Goal: Task Accomplishment & Management: Complete application form

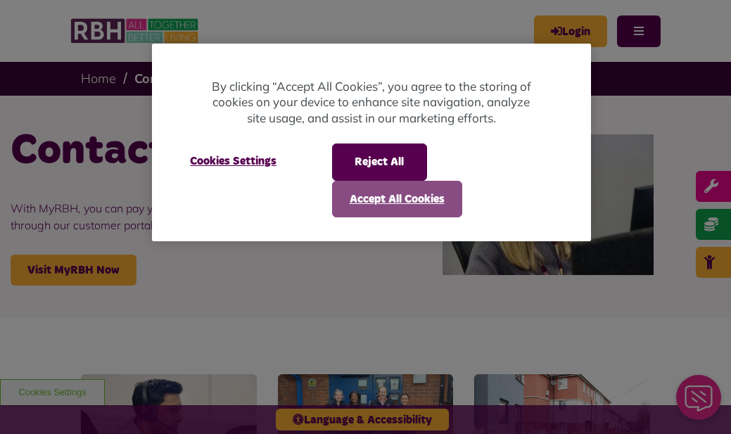
click at [380, 196] on button "Accept All Cookies" at bounding box center [397, 199] width 130 height 37
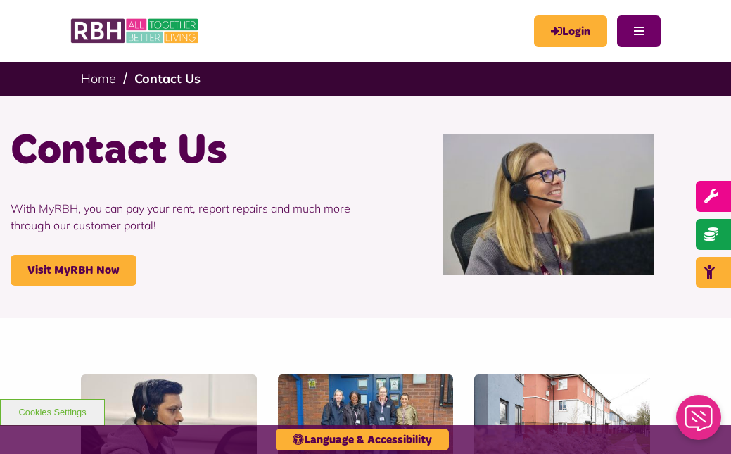
click at [639, 25] on button "Menu" at bounding box center [639, 31] width 44 height 32
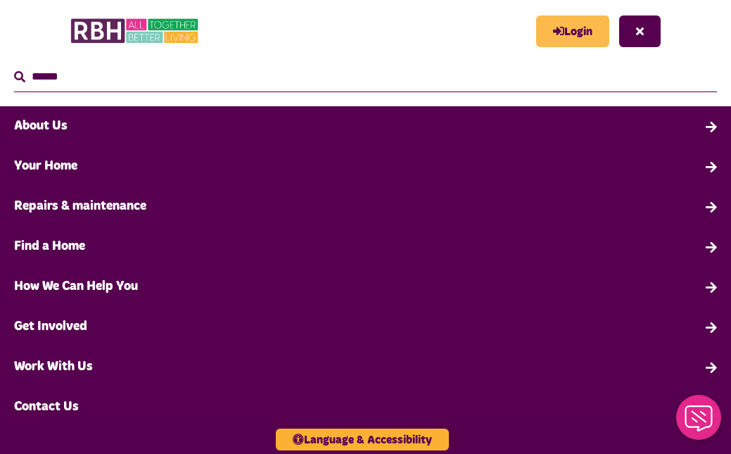
click at [592, 30] on link "Login" at bounding box center [572, 31] width 73 height 32
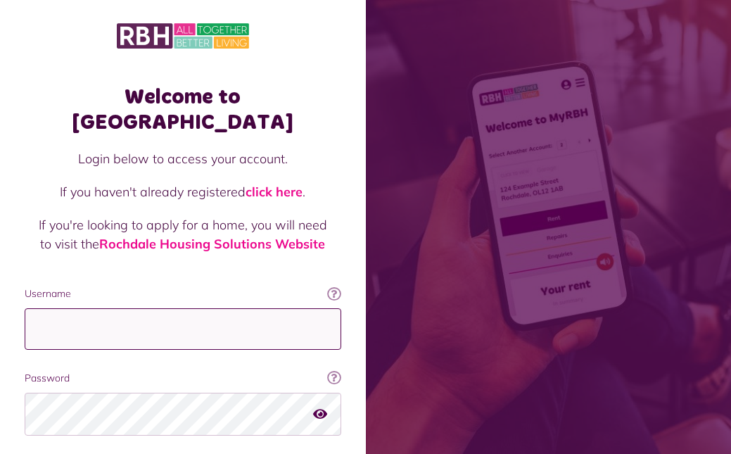
type input "**********"
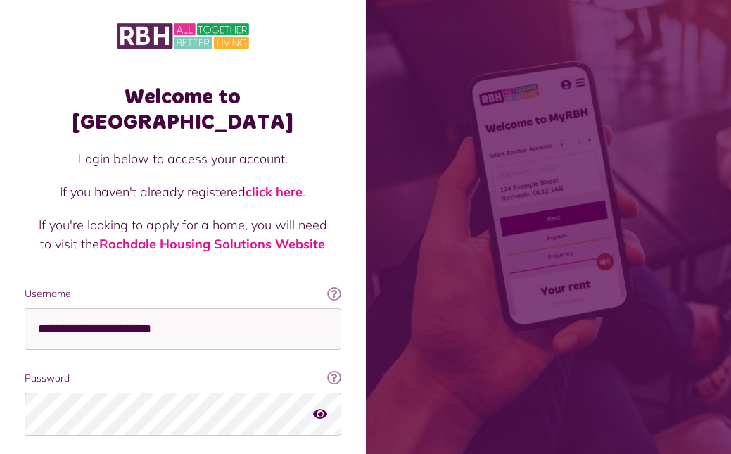
click at [319, 407] on icon "button" at bounding box center [320, 413] width 14 height 13
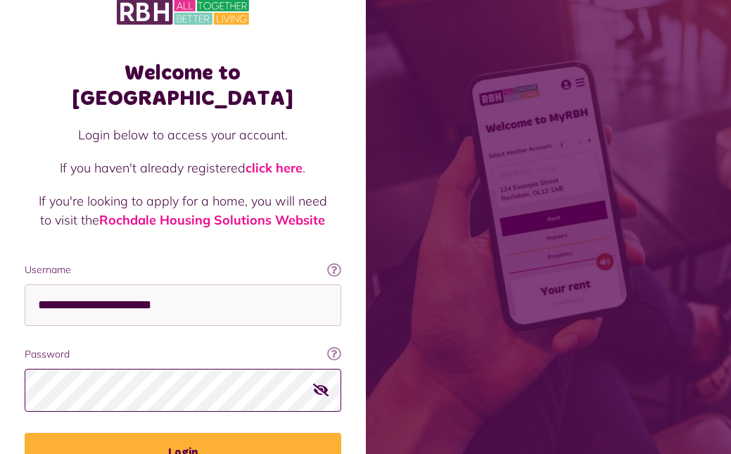
scroll to position [64, 0]
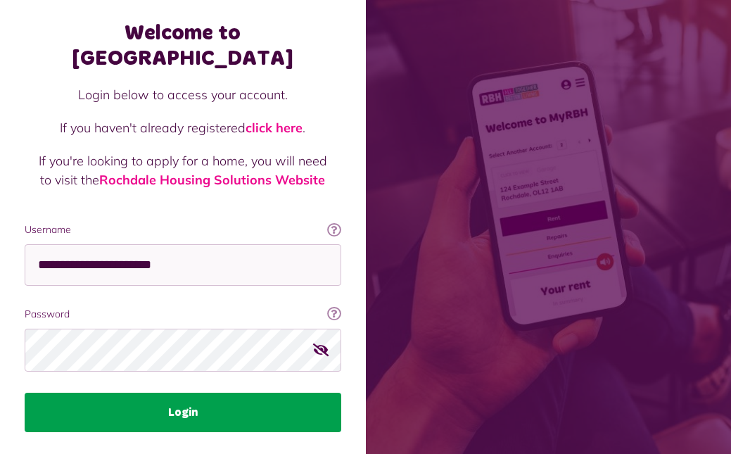
click at [191, 393] on button "Login" at bounding box center [183, 412] width 317 height 39
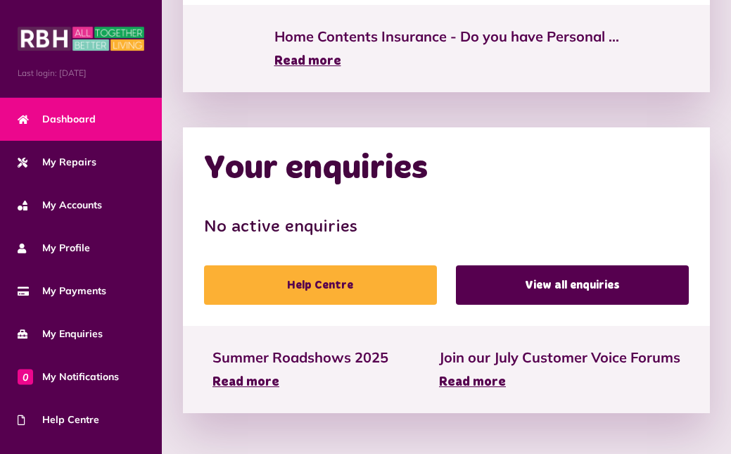
scroll to position [914, 0]
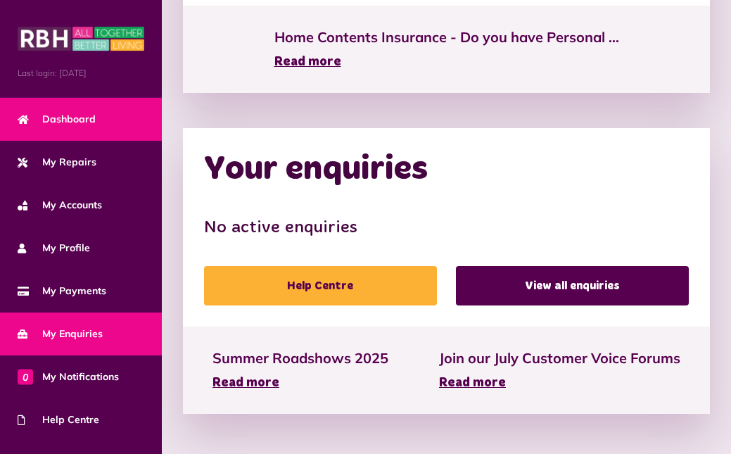
click at [80, 331] on span "My Enquiries" at bounding box center [60, 334] width 85 height 15
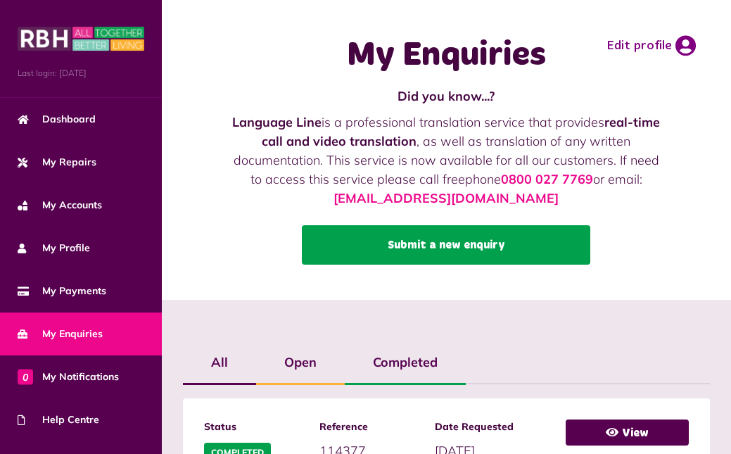
click at [410, 239] on link "Submit a new enquiry" at bounding box center [446, 244] width 289 height 39
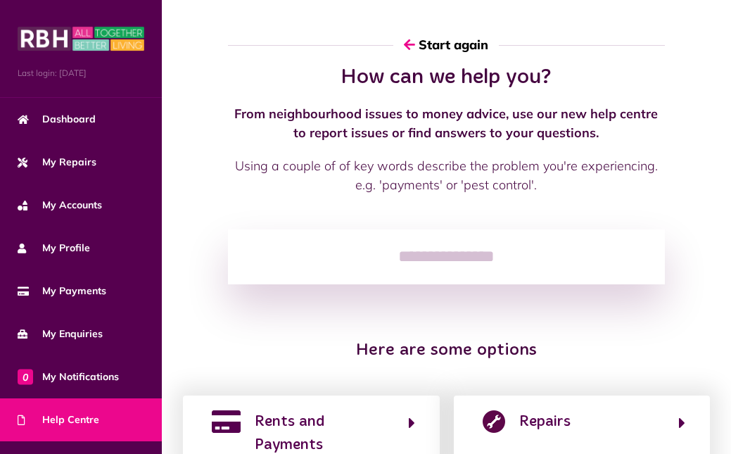
click at [362, 252] on input "search" at bounding box center [446, 256] width 437 height 55
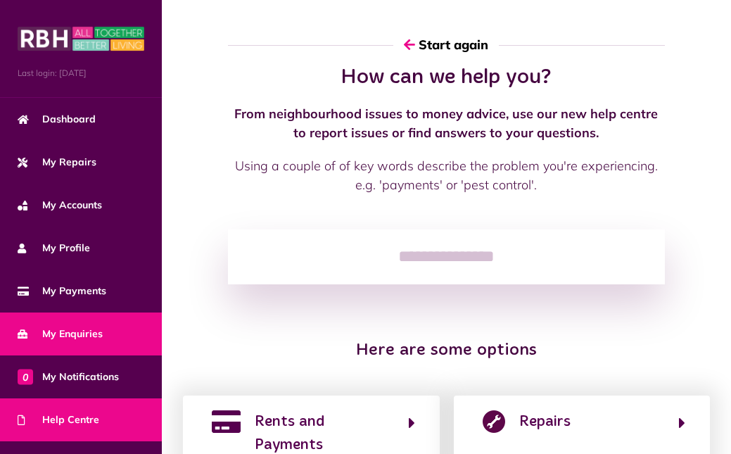
click at [84, 327] on span "My Enquiries" at bounding box center [60, 334] width 85 height 15
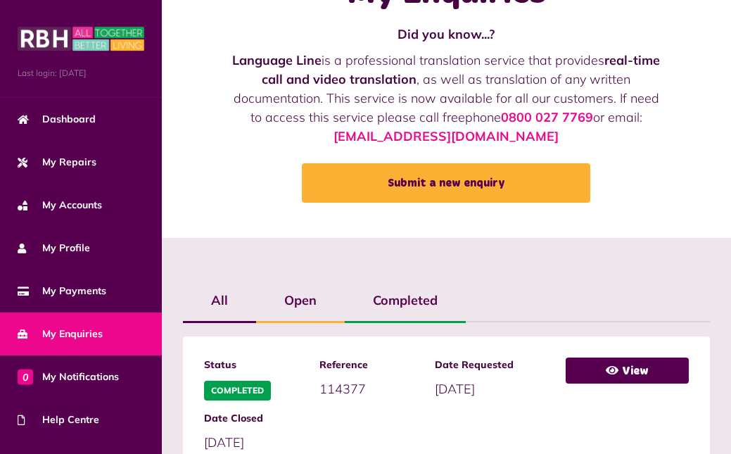
scroll to position [54, 0]
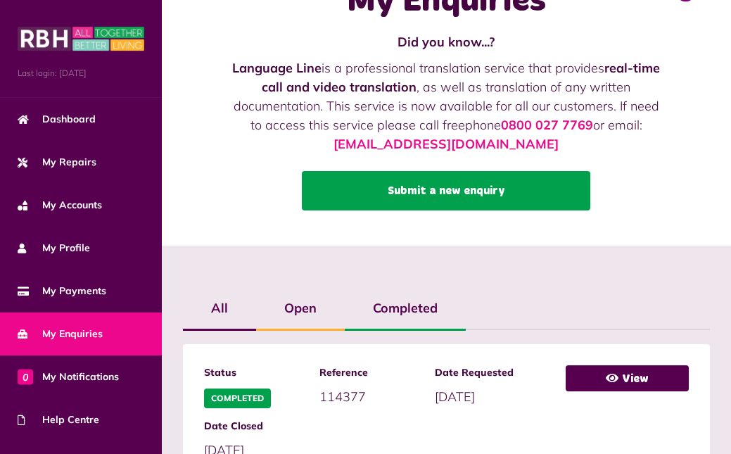
click at [431, 189] on link "Submit a new enquiry" at bounding box center [446, 190] width 289 height 39
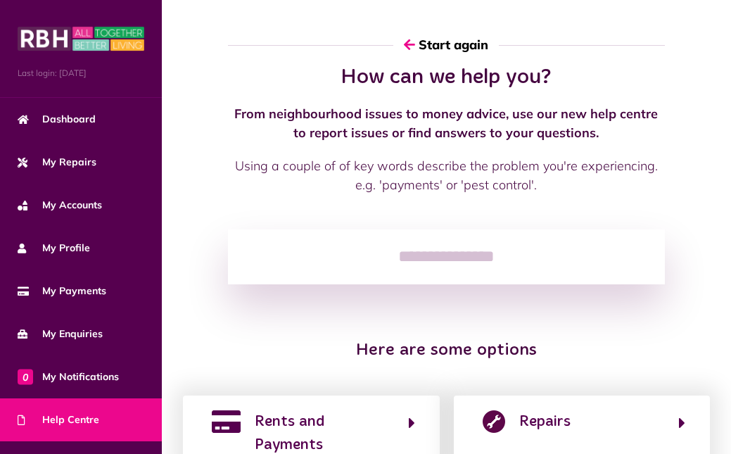
click at [367, 256] on input "search" at bounding box center [446, 256] width 437 height 55
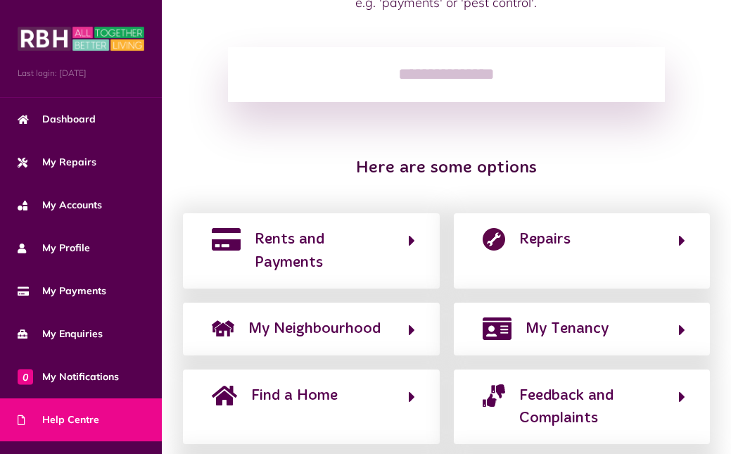
scroll to position [168, 0]
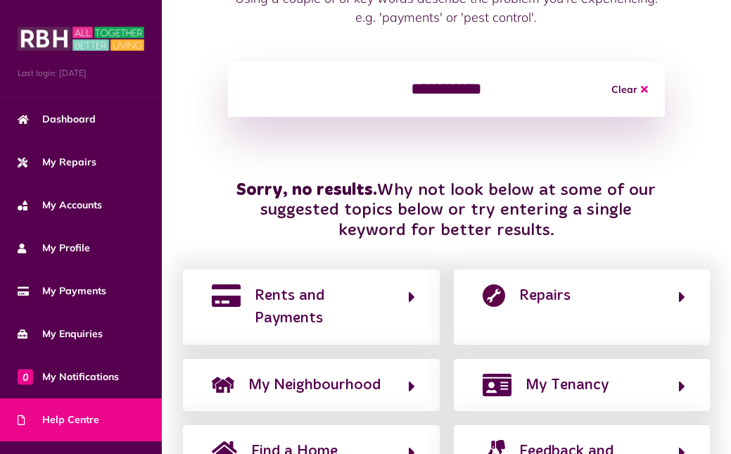
type input "**********"
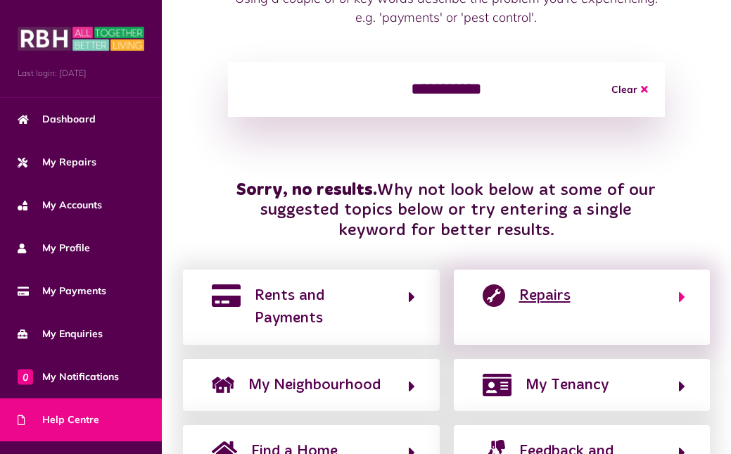
click at [562, 297] on span "Repairs" at bounding box center [544, 295] width 51 height 23
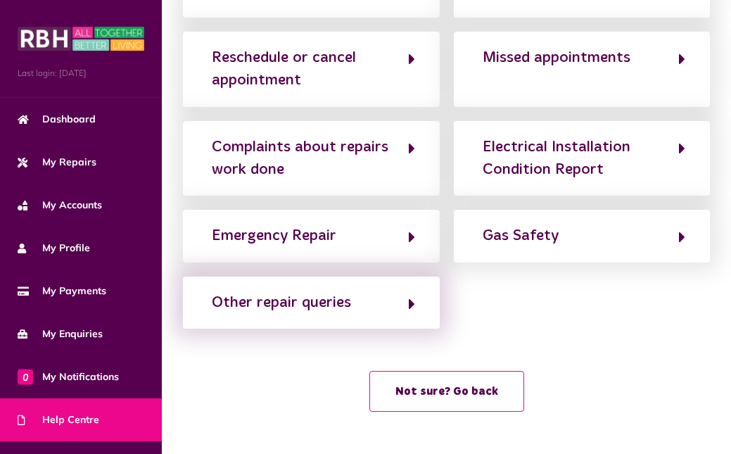
scroll to position [206, 0]
click at [334, 303] on div "Other repair queries" at bounding box center [281, 302] width 139 height 23
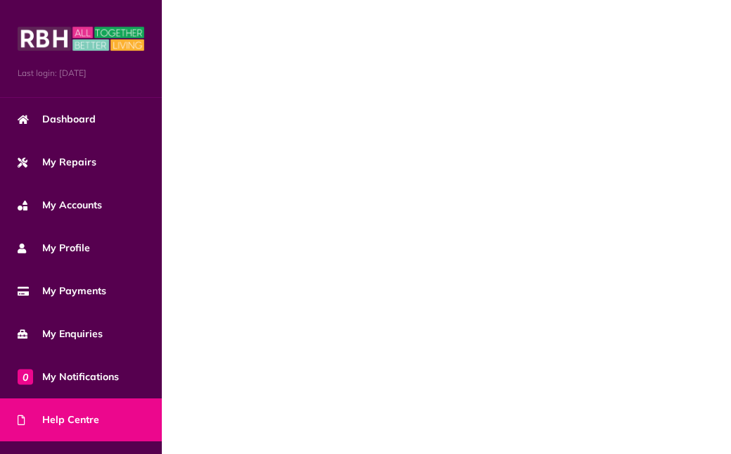
scroll to position [28, 0]
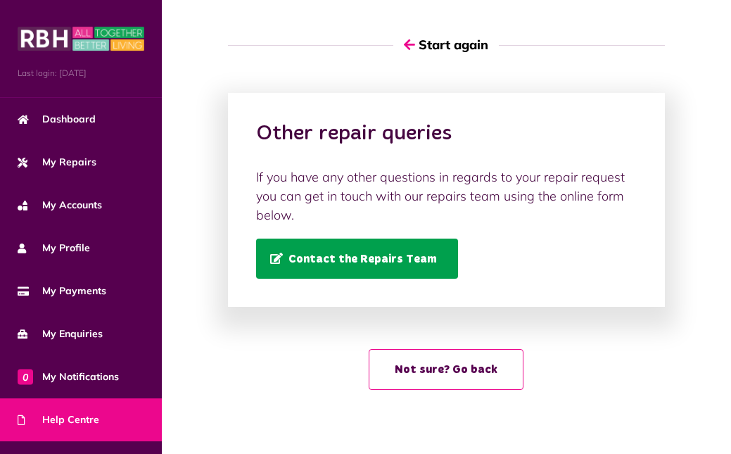
click at [339, 253] on span "Contact the Repairs Team" at bounding box center [353, 259] width 167 height 12
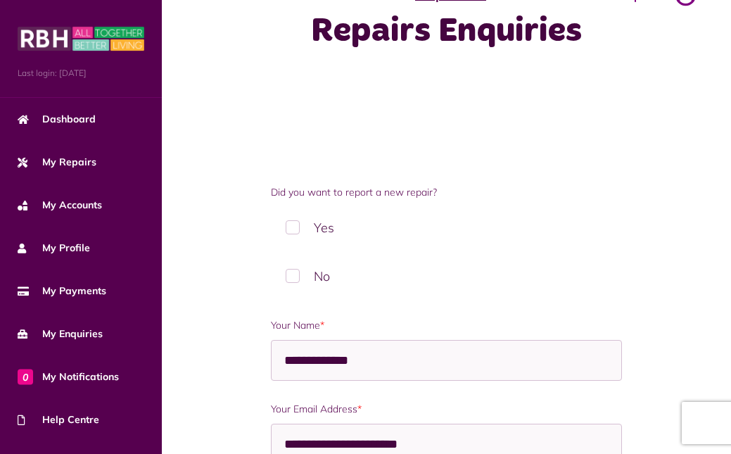
scroll to position [82, 0]
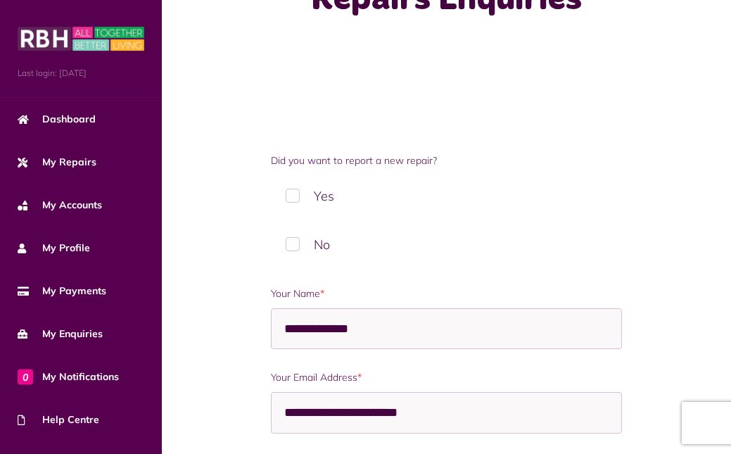
click at [294, 199] on label "Yes" at bounding box center [446, 196] width 351 height 42
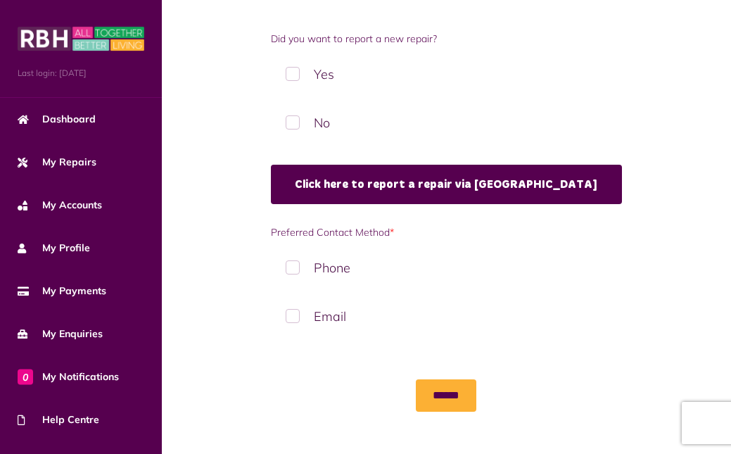
scroll to position [203, 0]
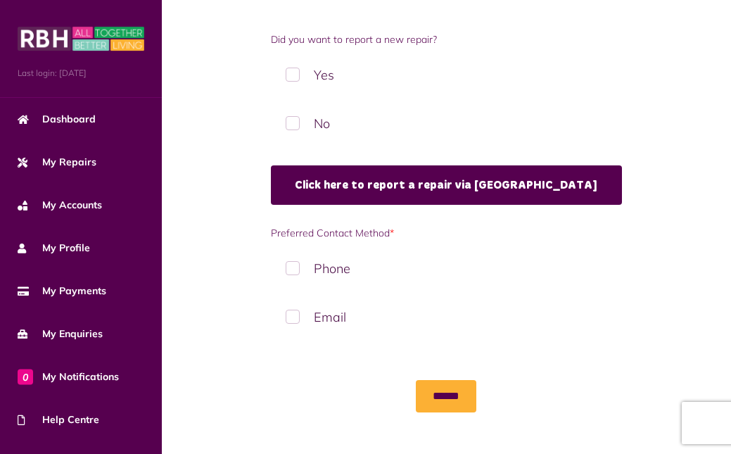
click at [297, 315] on label "Email" at bounding box center [446, 317] width 351 height 42
click at [431, 394] on input "******" at bounding box center [446, 396] width 61 height 32
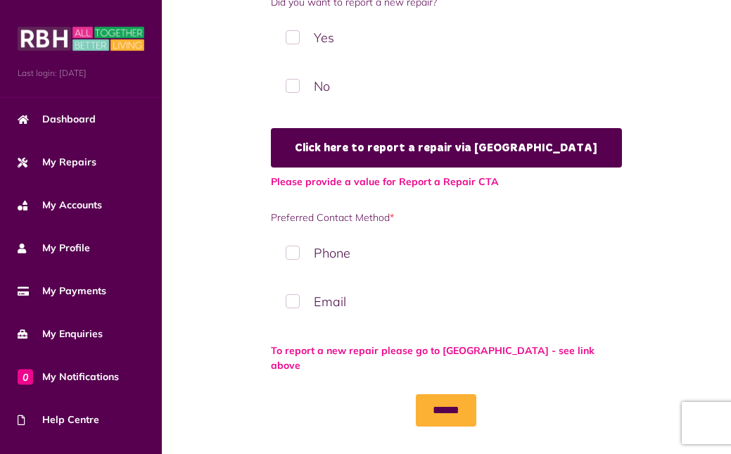
scroll to position [239, 0]
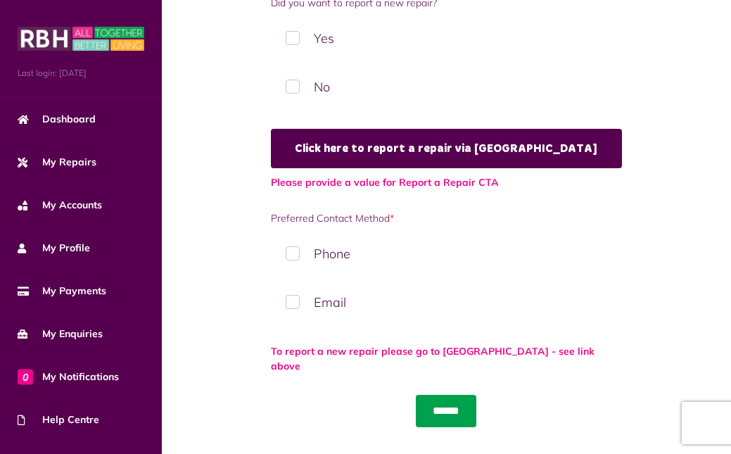
click at [454, 395] on input "******" at bounding box center [446, 411] width 61 height 32
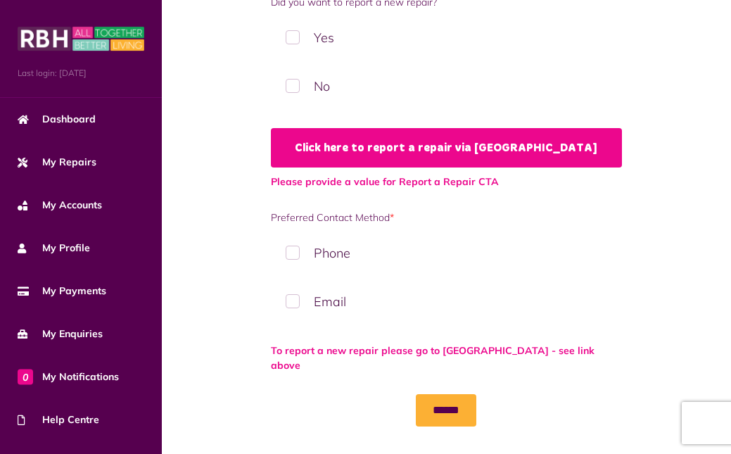
scroll to position [239, 0]
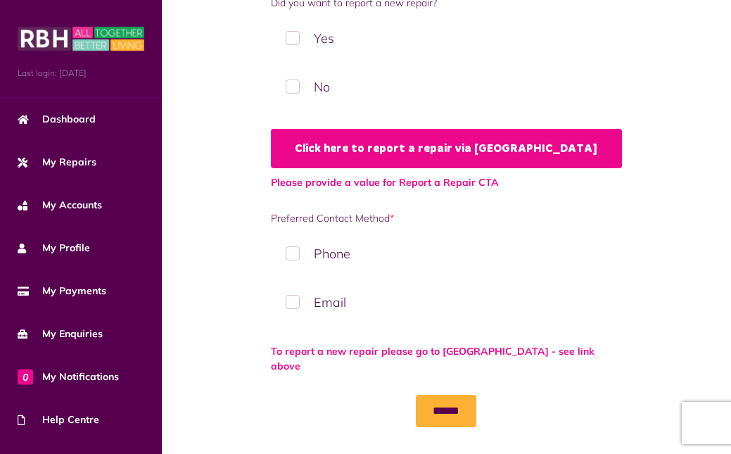
click at [403, 147] on link "Click here to report a repair via MyRBH" at bounding box center [446, 148] width 351 height 39
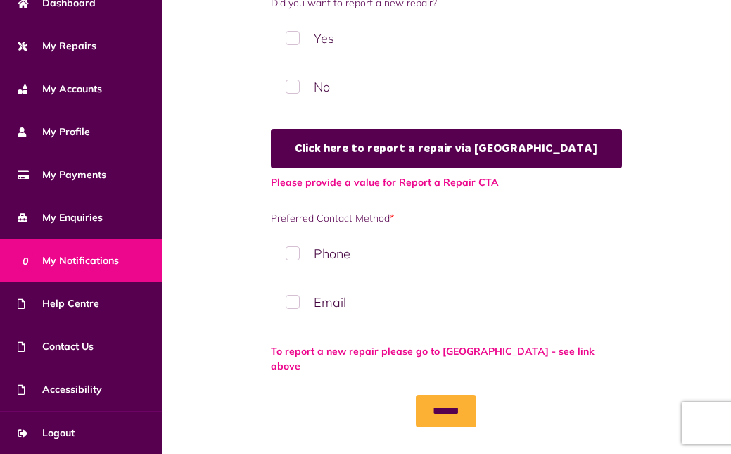
scroll to position [115, 0]
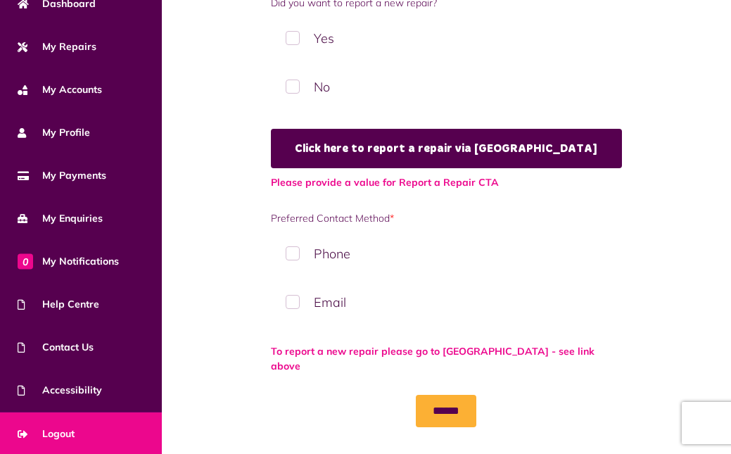
click at [55, 433] on span "Logout" at bounding box center [46, 433] width 57 height 15
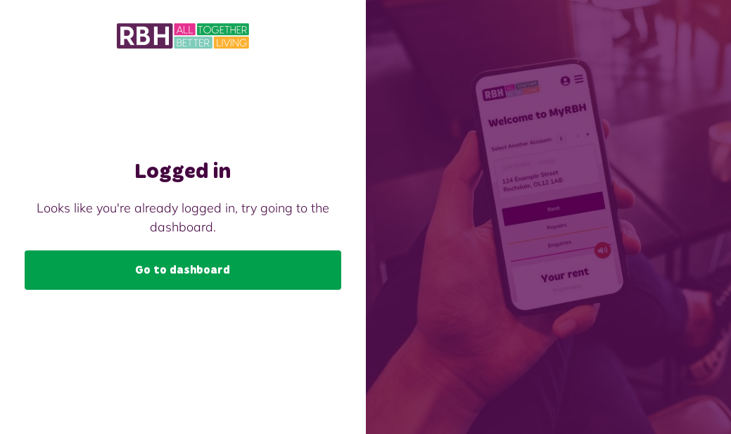
click at [182, 264] on link "Go to dashboard" at bounding box center [183, 270] width 317 height 39
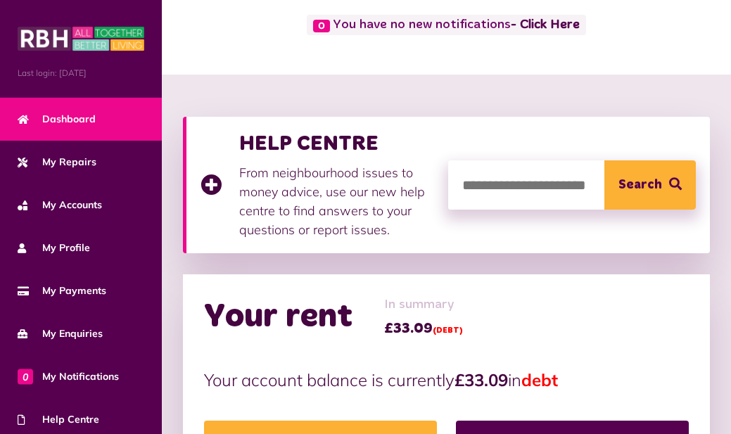
scroll to position [99, 0]
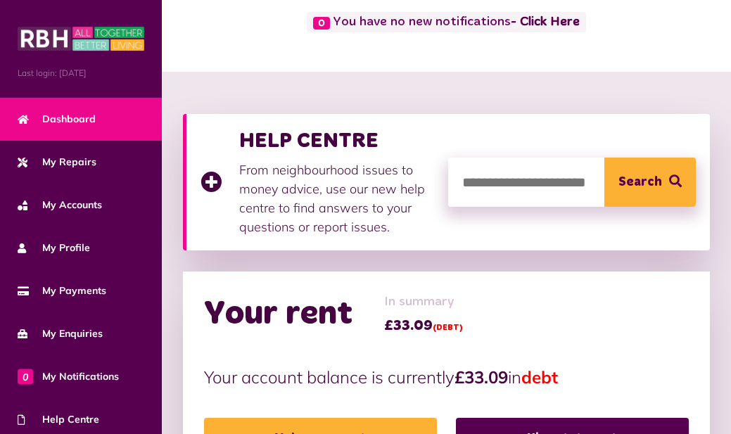
click at [512, 187] on input "search" at bounding box center [572, 182] width 248 height 49
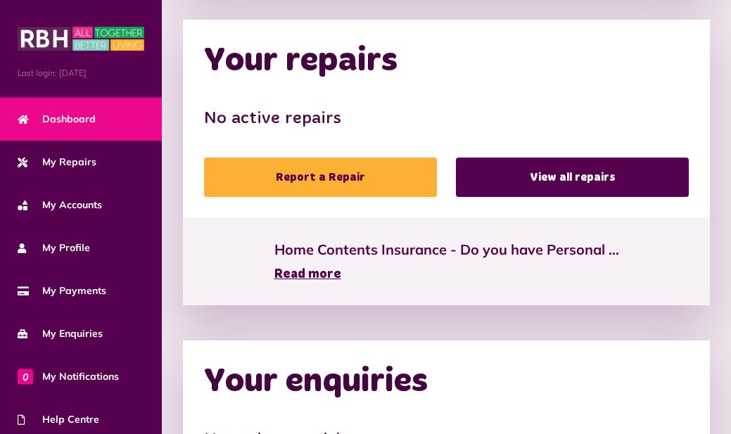
scroll to position [702, 0]
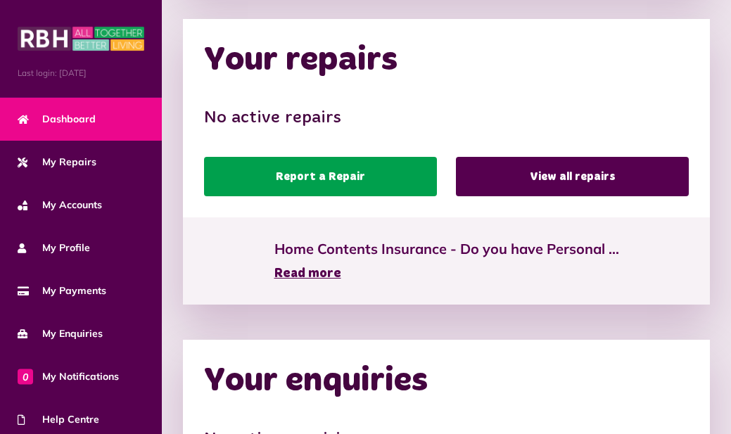
click at [298, 176] on link "Report a Repair" at bounding box center [320, 176] width 233 height 39
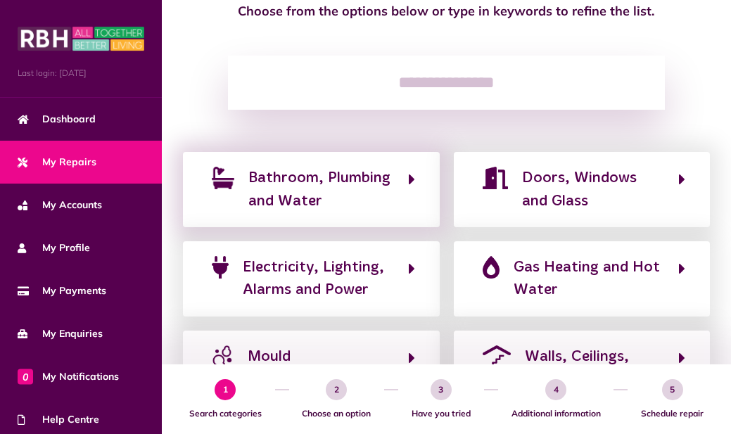
scroll to position [151, 0]
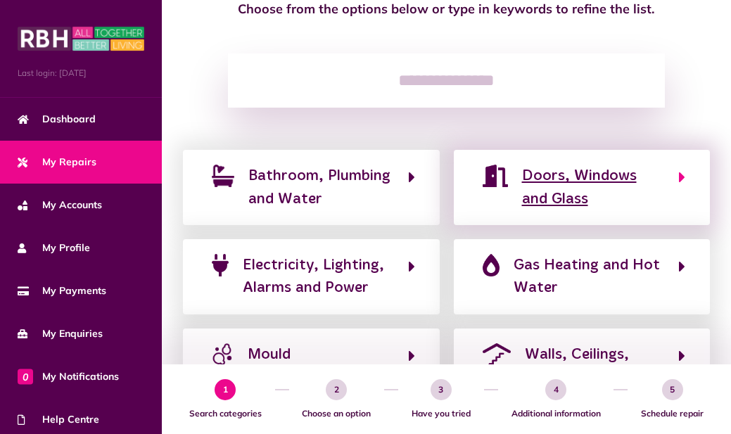
click at [574, 179] on span "Doors, Windows and Glass" at bounding box center [593, 188] width 143 height 46
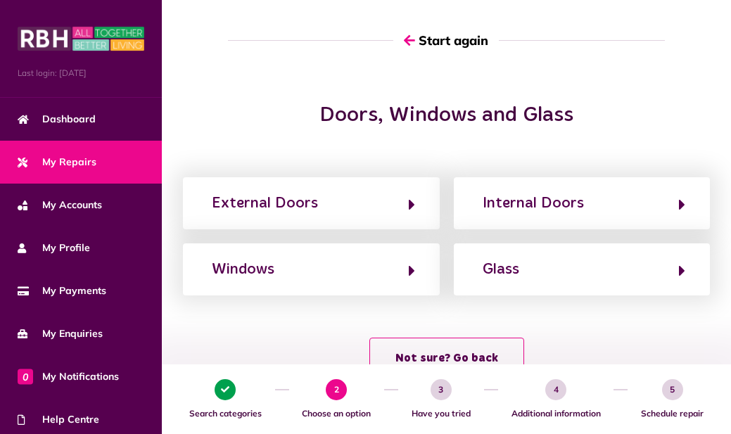
scroll to position [91, 0]
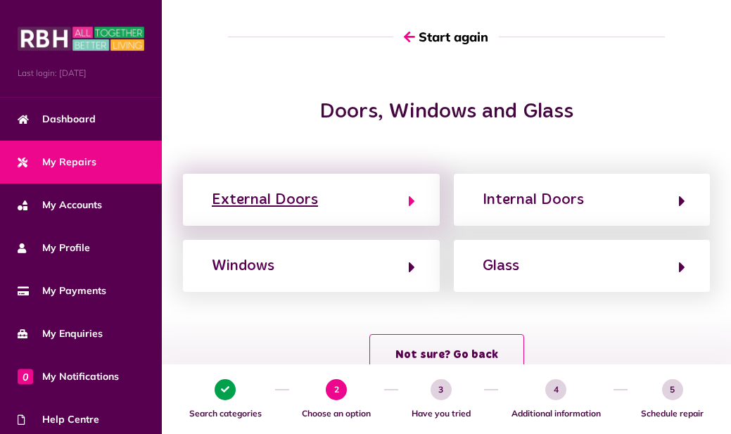
click at [358, 198] on button "External Doors" at bounding box center [312, 200] width 208 height 24
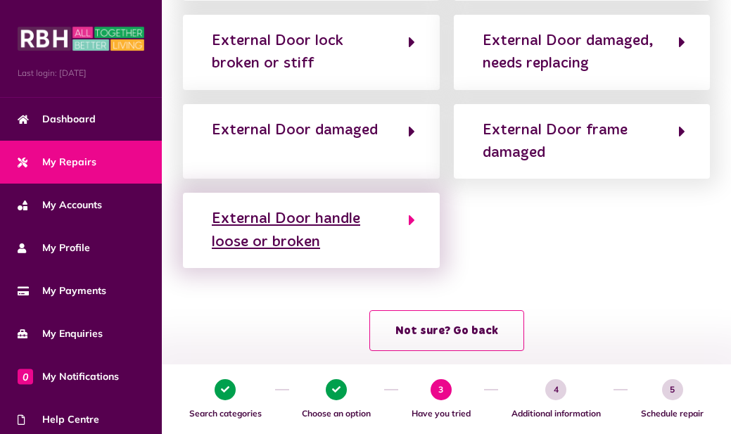
scroll to position [343, 0]
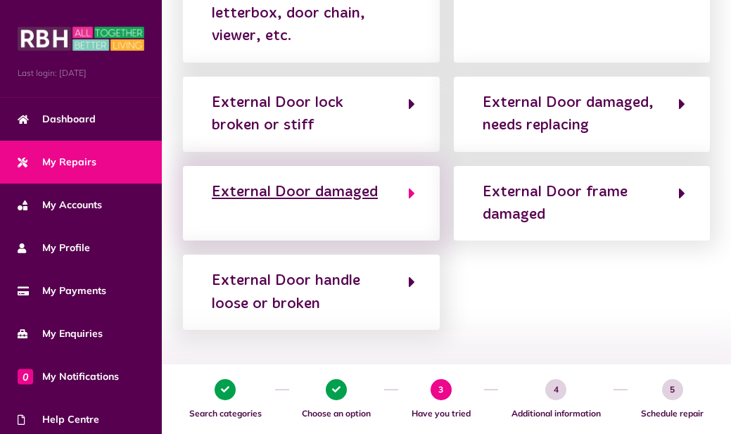
click at [358, 198] on div "External Door damaged" at bounding box center [295, 192] width 166 height 23
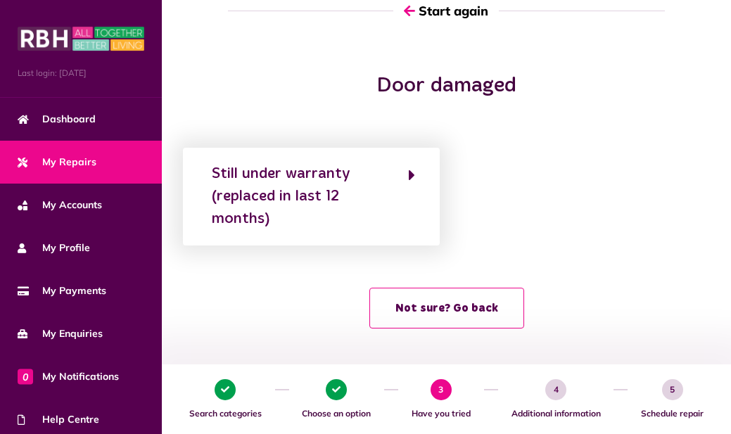
scroll to position [118, 0]
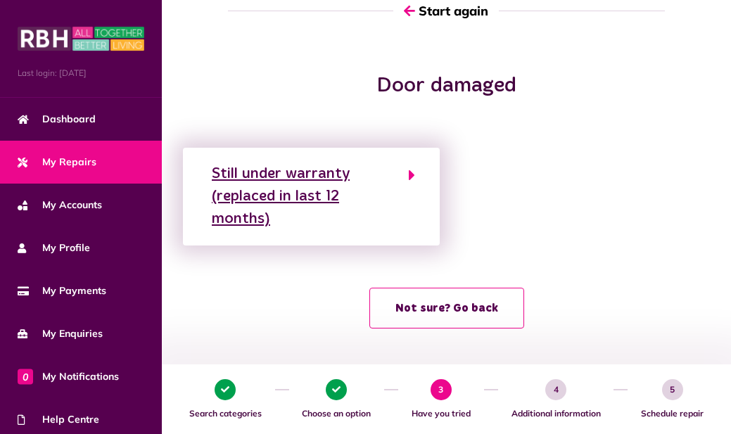
click at [231, 172] on div "Still under warranty (replaced in last 12 months)" at bounding box center [303, 197] width 182 height 68
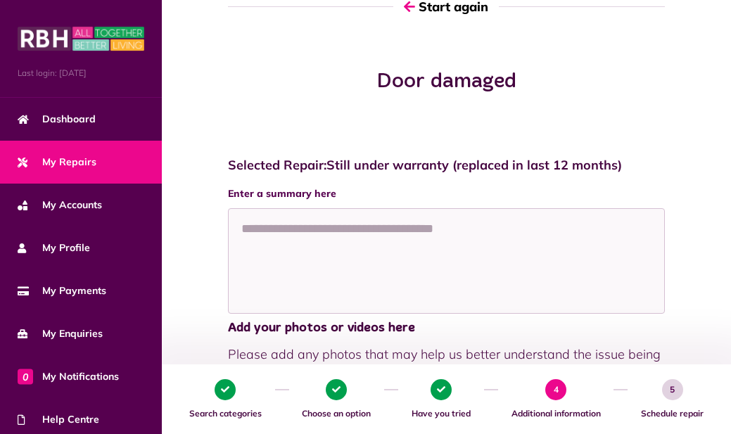
scroll to position [120, 0]
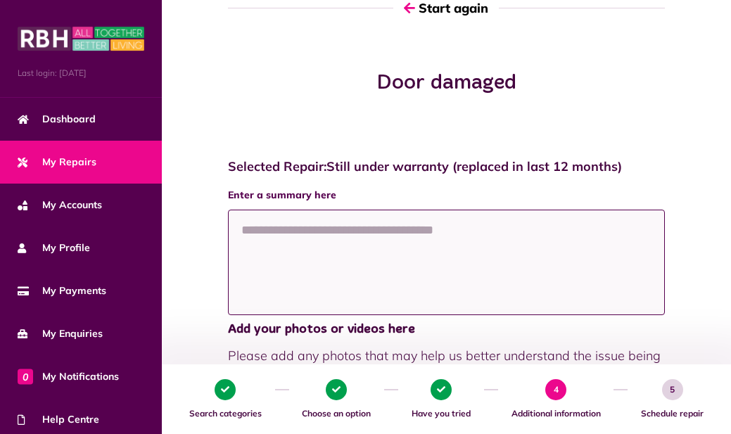
click at [260, 230] on textarea at bounding box center [446, 263] width 437 height 106
click at [324, 227] on textarea "**********" at bounding box center [446, 263] width 437 height 106
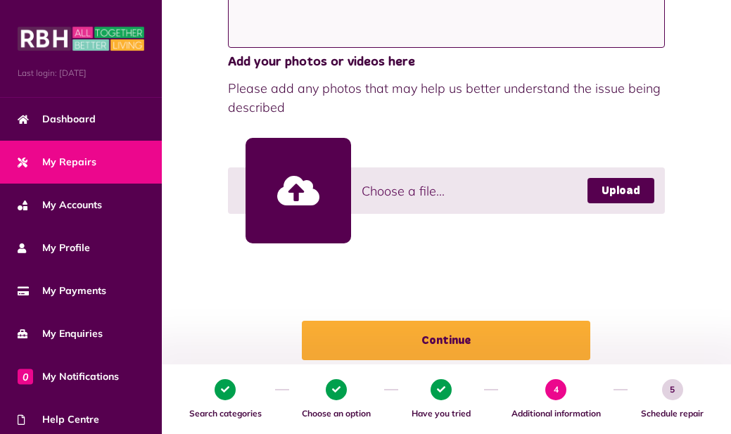
scroll to position [388, 0]
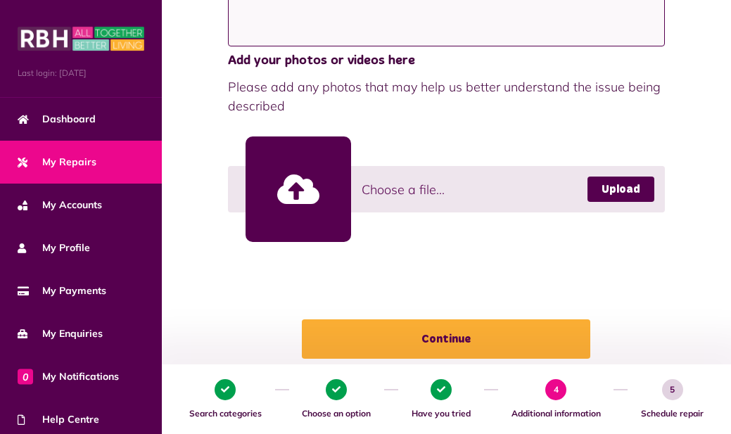
type textarea "**********"
click at [393, 187] on span "Choose a file..." at bounding box center [403, 189] width 83 height 19
click at [385, 191] on span "Choose a file..." at bounding box center [403, 189] width 83 height 19
click at [307, 189] on link at bounding box center [299, 190] width 106 height 106
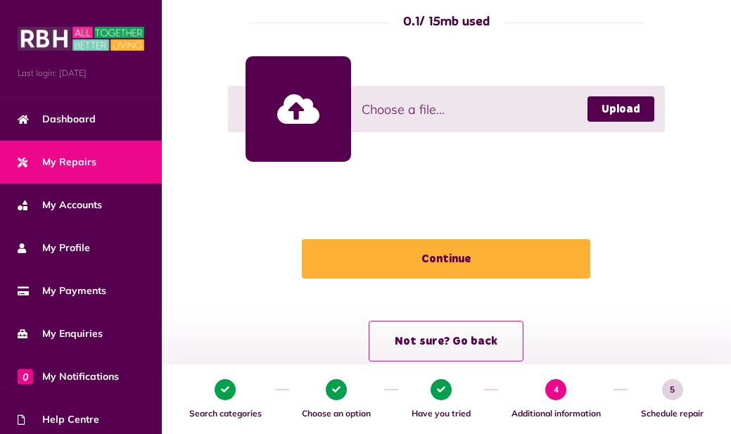
scroll to position [641, 0]
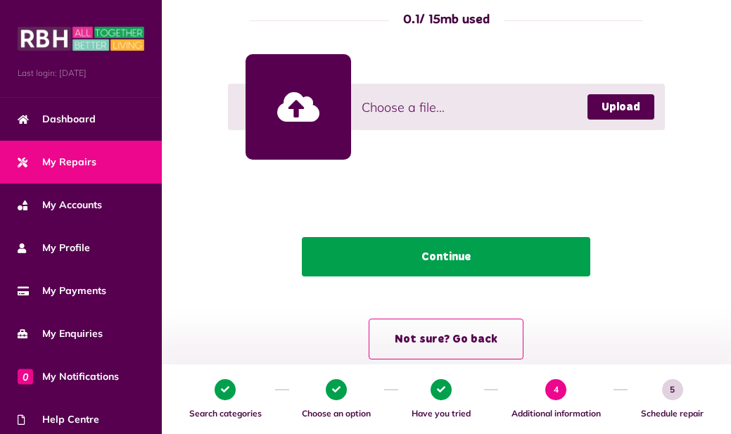
click at [430, 264] on button "Continue" at bounding box center [446, 256] width 289 height 39
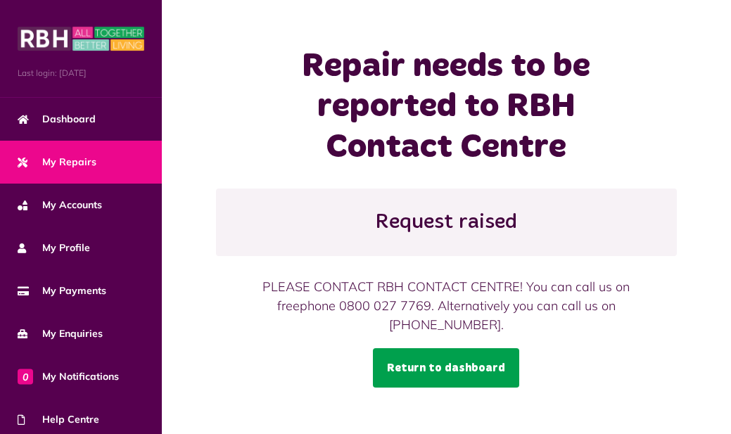
click at [453, 372] on link "Return to dashboard" at bounding box center [446, 367] width 146 height 39
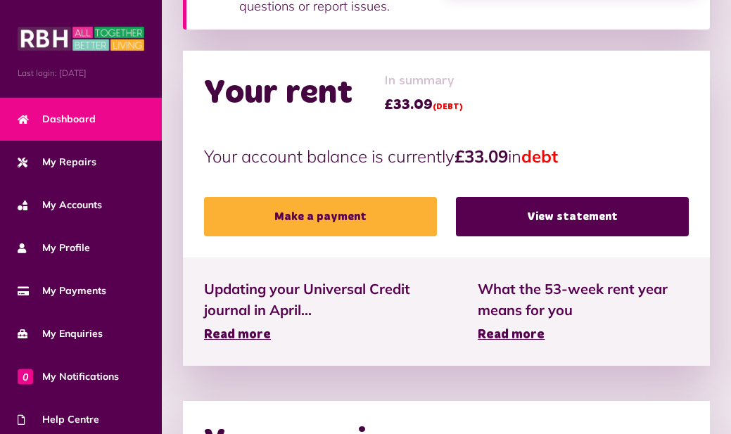
scroll to position [325, 0]
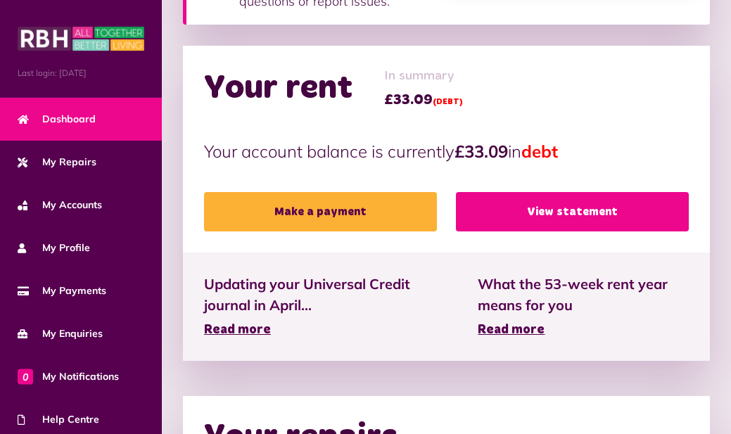
click at [555, 209] on link "View statement" at bounding box center [572, 211] width 233 height 39
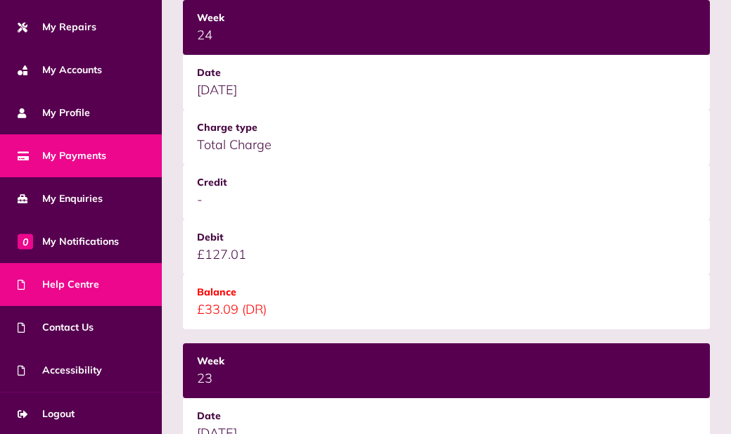
scroll to position [411, 0]
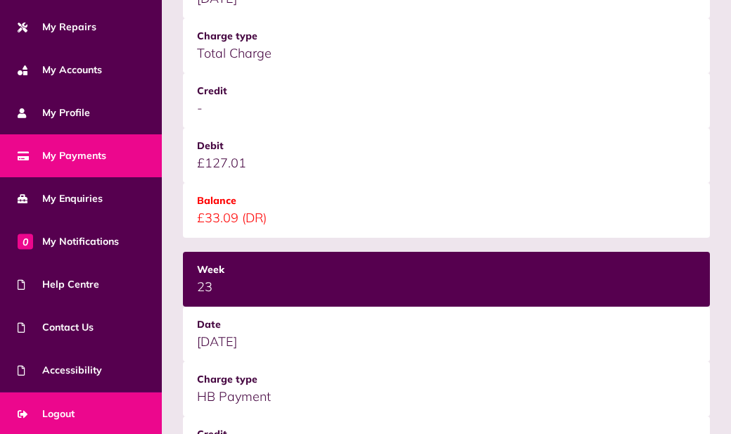
click at [51, 404] on link "Logout" at bounding box center [81, 414] width 162 height 43
